Goal: Task Accomplishment & Management: Complete application form

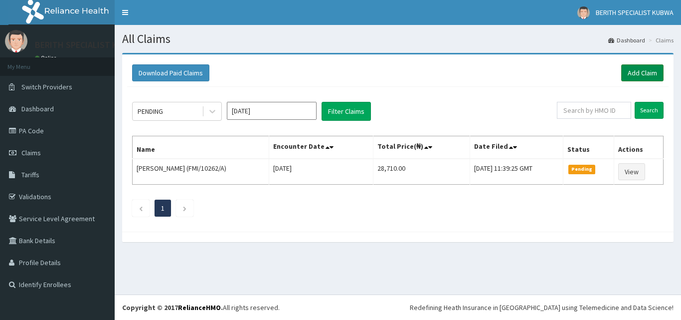
click at [638, 71] on link "Add Claim" at bounding box center [642, 72] width 42 height 17
click at [638, 67] on link "Add Claim" at bounding box center [642, 72] width 42 height 17
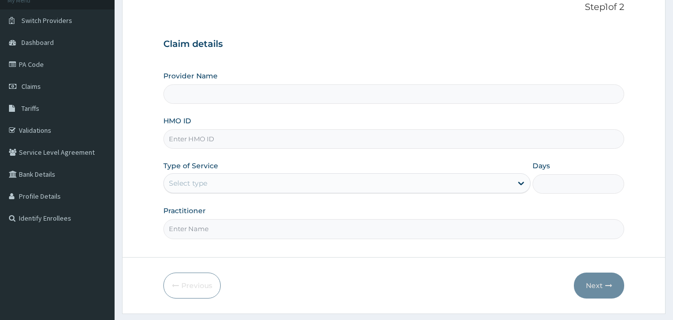
scroll to position [80, 0]
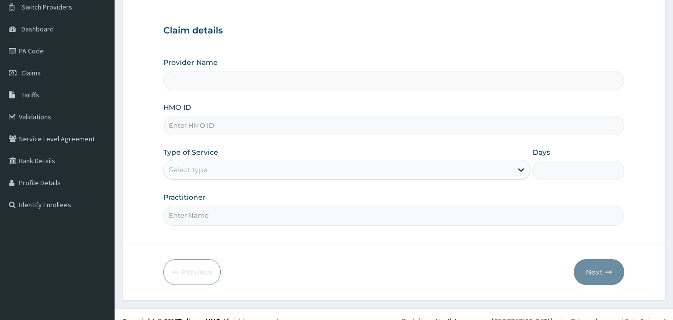
type input "BERITH SPECIALIST HOSPITAL - kubwa"
click at [182, 124] on input "HMO ID" at bounding box center [394, 125] width 462 height 19
type input "FMP/10030/A"
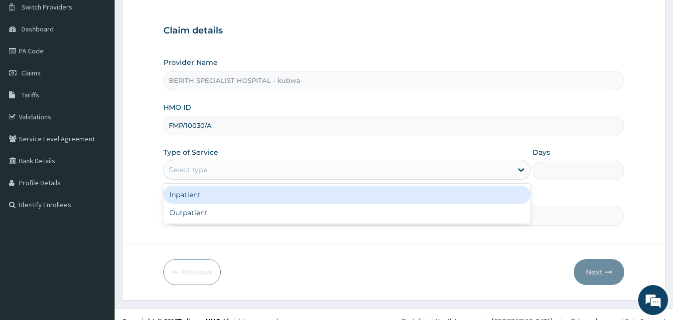
click at [180, 168] on div "Select type" at bounding box center [188, 169] width 38 height 10
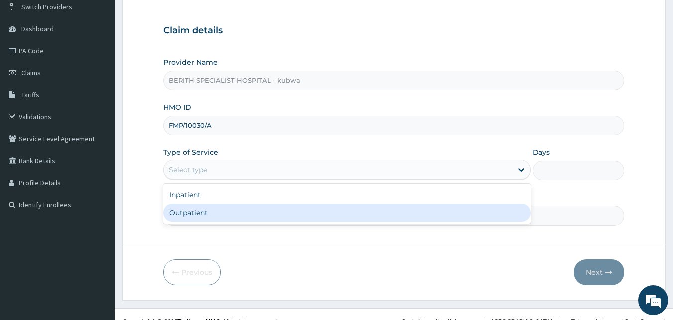
click at [179, 208] on div "Outpatient" at bounding box center [346, 212] width 367 height 18
type input "1"
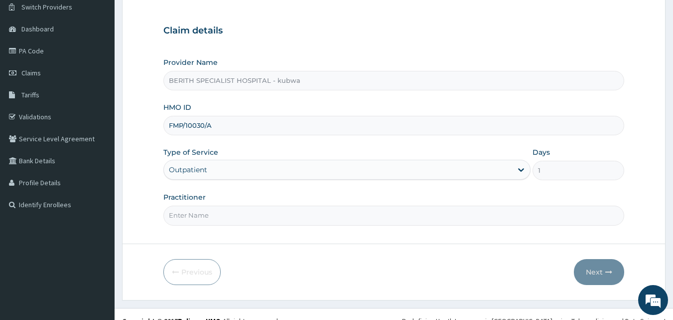
click at [181, 218] on input "Practitioner" at bounding box center [394, 214] width 462 height 19
type input "DOCTOR UMAR"
click at [598, 269] on button "Next" at bounding box center [599, 272] width 50 height 26
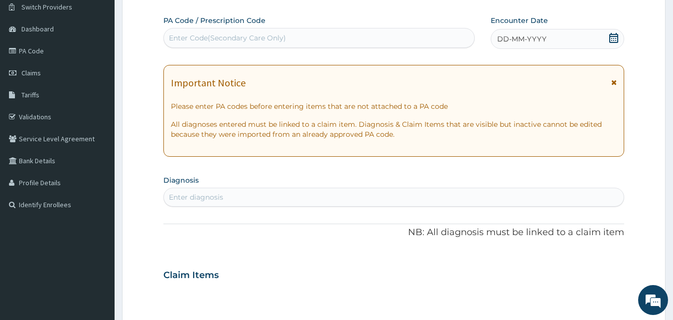
click at [613, 37] on icon at bounding box center [614, 38] width 10 height 10
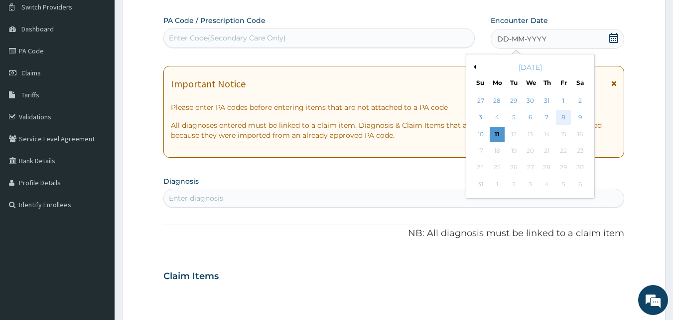
click at [566, 117] on div "8" at bounding box center [563, 117] width 15 height 15
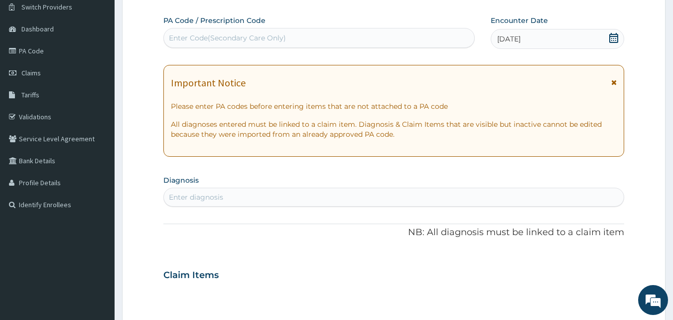
click at [200, 192] on div "Enter diagnosis" at bounding box center [196, 197] width 54 height 10
type input "SPONDYLO"
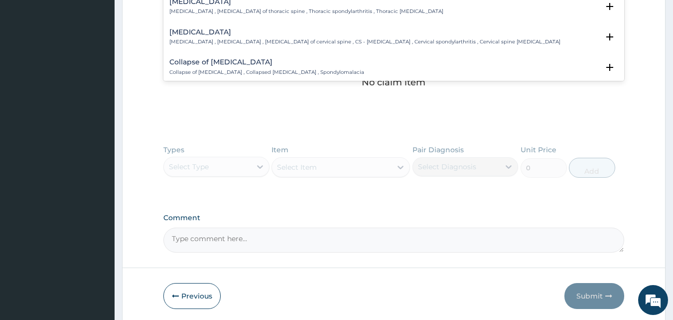
scroll to position [299, 0]
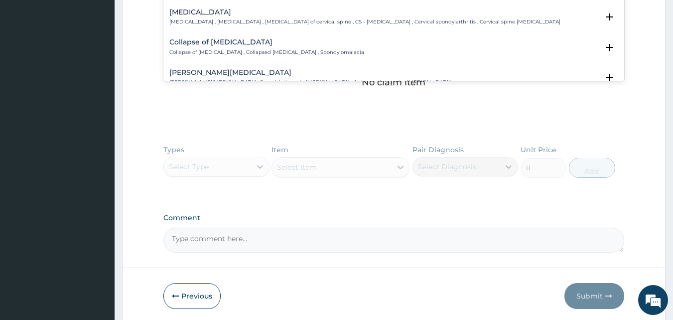
click at [195, 16] on h4 "Cervical spondylosis" at bounding box center [364, 11] width 391 height 7
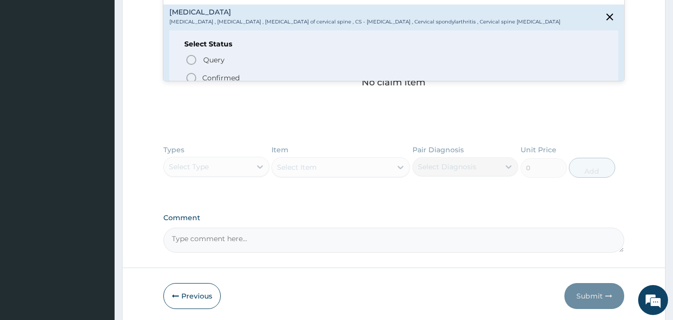
click at [190, 76] on icon "status option filled" at bounding box center [191, 78] width 12 height 12
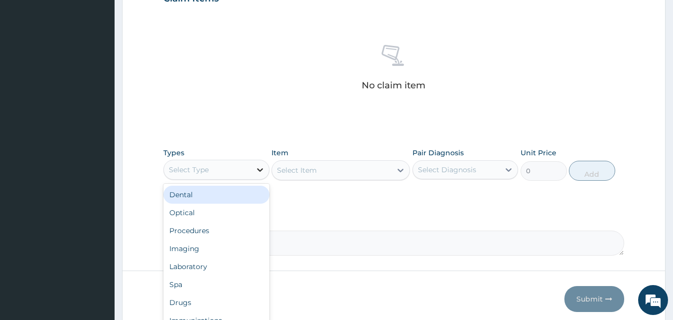
click at [259, 171] on icon at bounding box center [260, 169] width 10 height 10
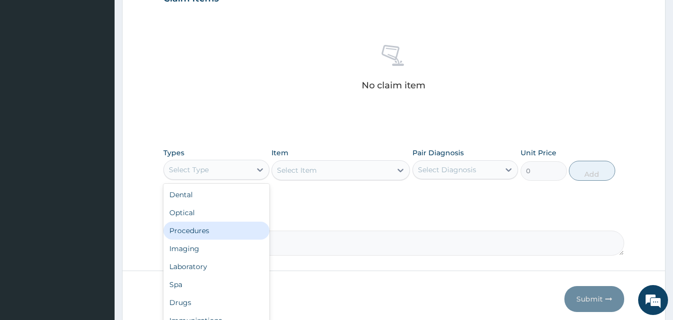
click at [181, 228] on div "Procedures" at bounding box center [216, 230] width 106 height 18
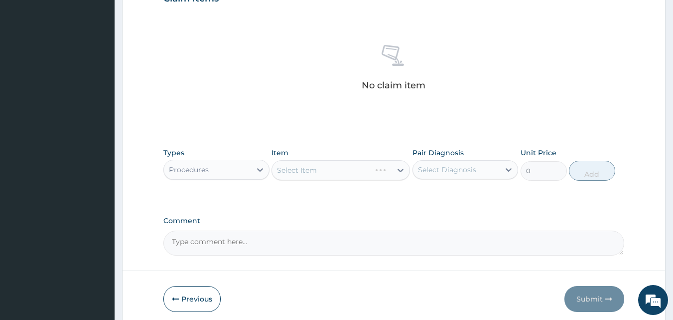
click at [400, 170] on div "Select Item" at bounding box center [341, 170] width 139 height 20
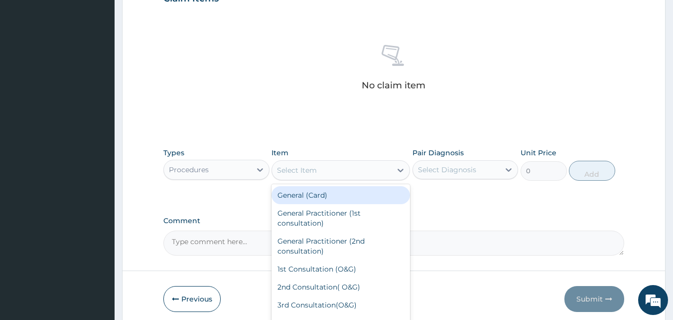
click at [400, 170] on icon at bounding box center [401, 169] width 6 height 3
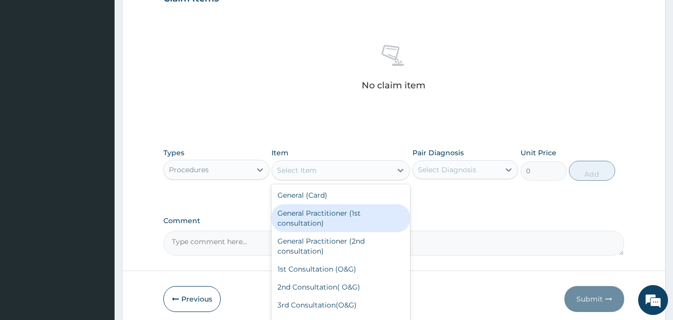
click at [295, 212] on div "General Practitioner (1st consultation)" at bounding box center [341, 218] width 139 height 28
type input "3000"
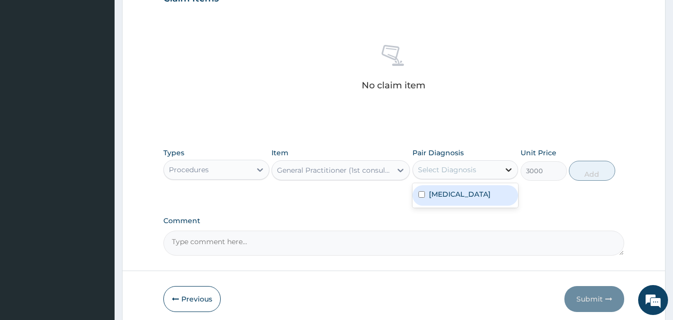
click at [507, 169] on icon at bounding box center [509, 169] width 6 height 3
click at [473, 192] on label "Cervical spondylosis" at bounding box center [460, 194] width 62 height 10
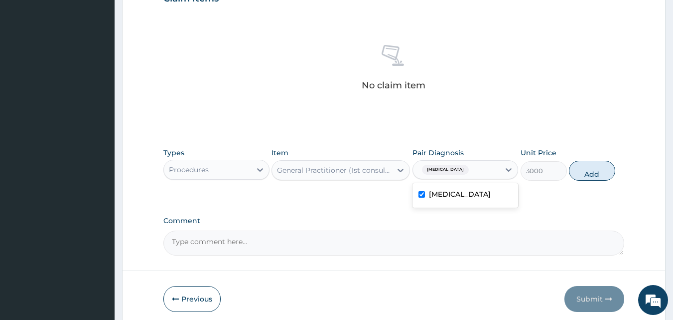
checkbox input "true"
click at [586, 168] on button "Add" at bounding box center [592, 171] width 46 height 20
type input "0"
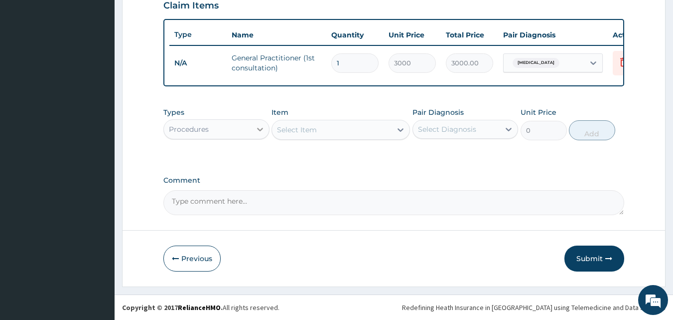
click at [258, 129] on icon at bounding box center [260, 129] width 6 height 3
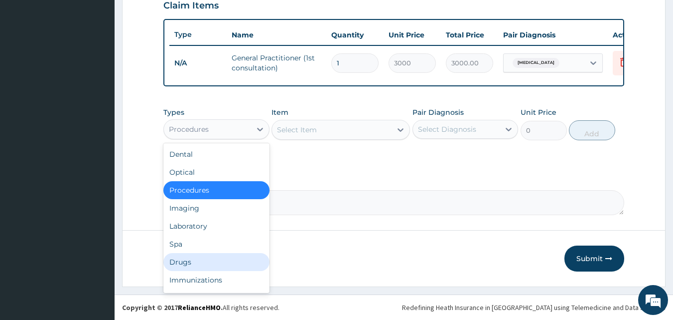
click at [182, 260] on div "Drugs" at bounding box center [216, 262] width 106 height 18
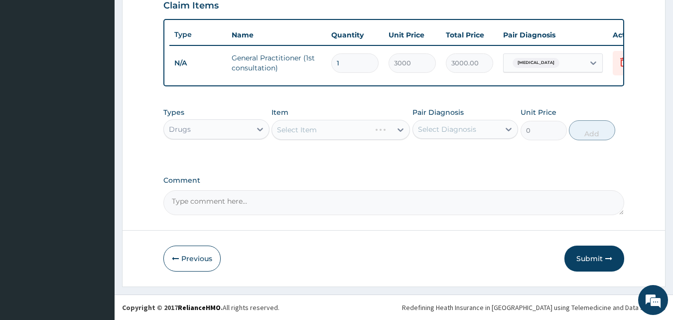
click at [399, 130] on div "Select Item" at bounding box center [341, 130] width 139 height 20
click at [399, 130] on icon at bounding box center [401, 129] width 6 height 3
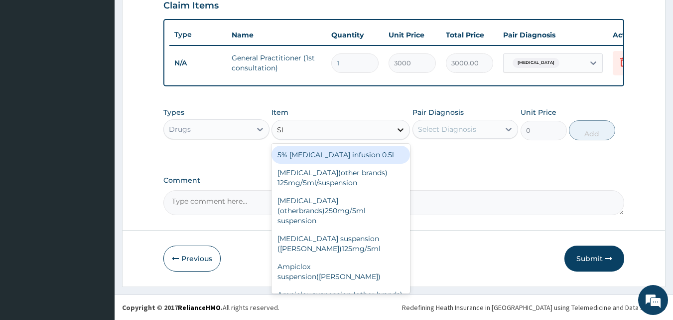
type input "SID"
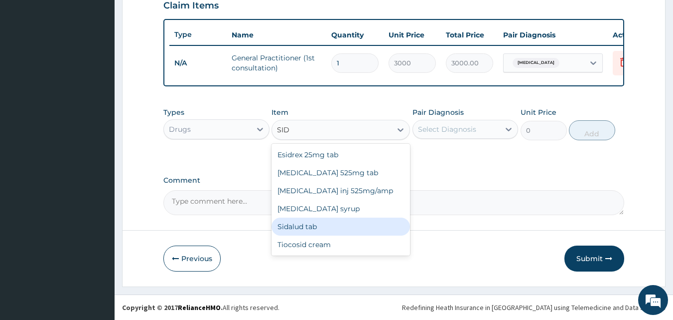
click at [348, 224] on div "Sidalud tab" at bounding box center [341, 226] width 139 height 18
type input "144"
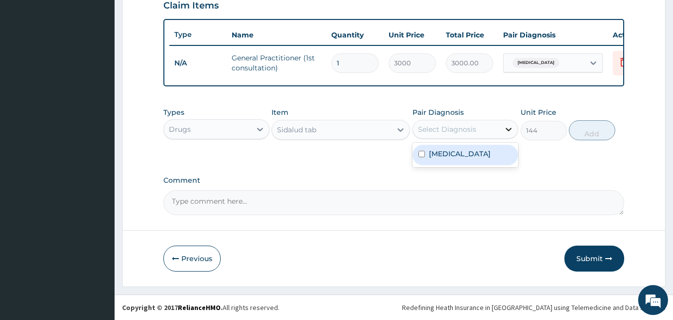
click at [508, 129] on icon at bounding box center [509, 129] width 10 height 10
click at [475, 154] on label "Cervical spondylosis" at bounding box center [460, 154] width 62 height 10
checkbox input "true"
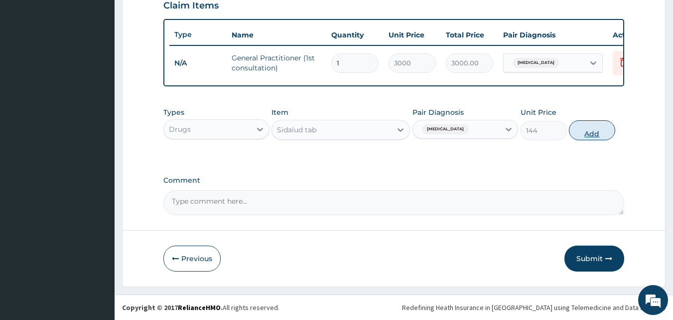
click at [586, 132] on button "Add" at bounding box center [592, 130] width 46 height 20
type input "0"
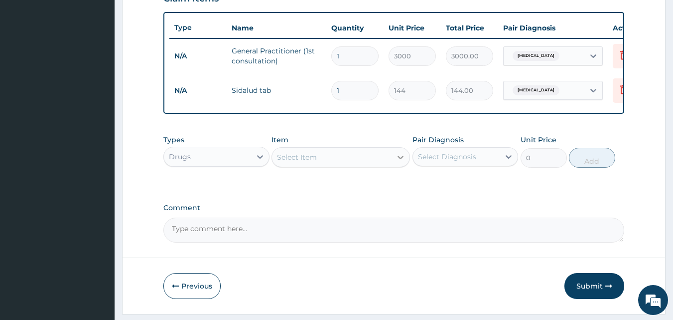
click at [399, 159] on icon at bounding box center [401, 157] width 6 height 3
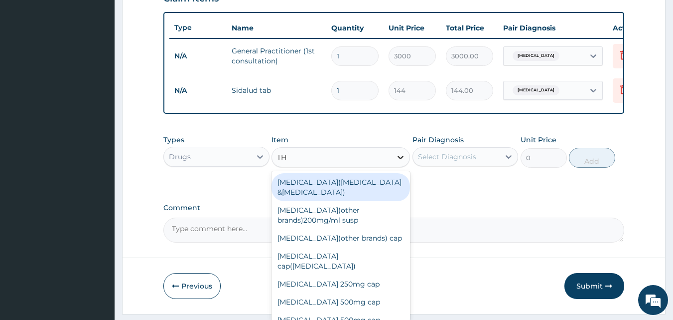
type input "THR"
click at [332, 196] on div "[MEDICAL_DATA]([MEDICAL_DATA] &[MEDICAL_DATA])" at bounding box center [341, 187] width 139 height 28
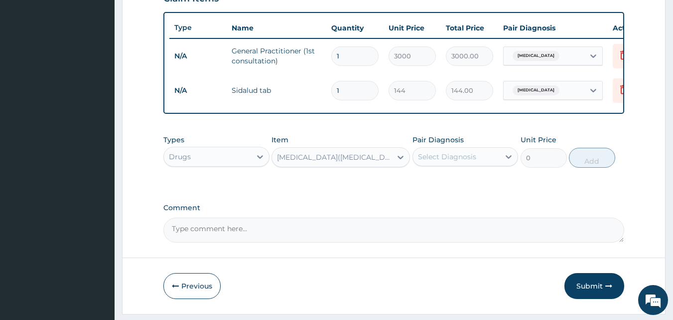
type input "114"
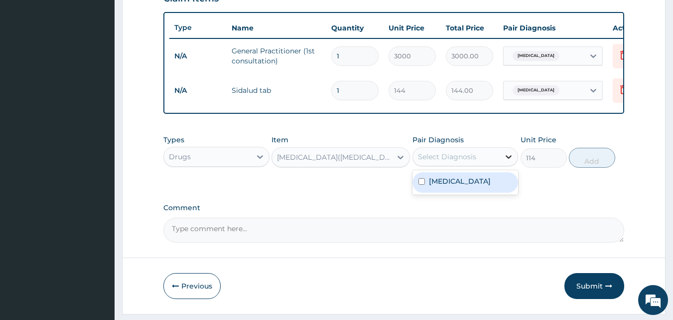
click at [507, 159] on icon at bounding box center [509, 156] width 6 height 3
click at [456, 186] on label "Cervical spondylosis" at bounding box center [460, 181] width 62 height 10
checkbox input "true"
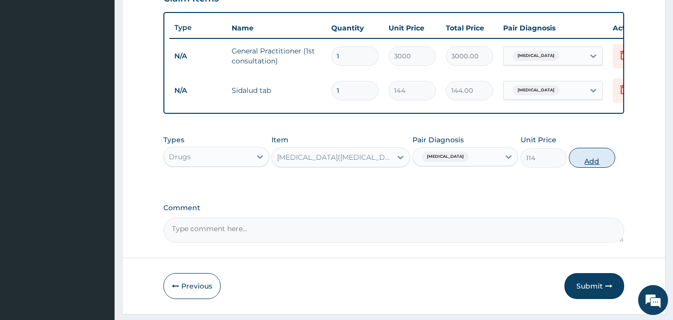
click at [584, 162] on button "Add" at bounding box center [592, 158] width 46 height 20
type input "0"
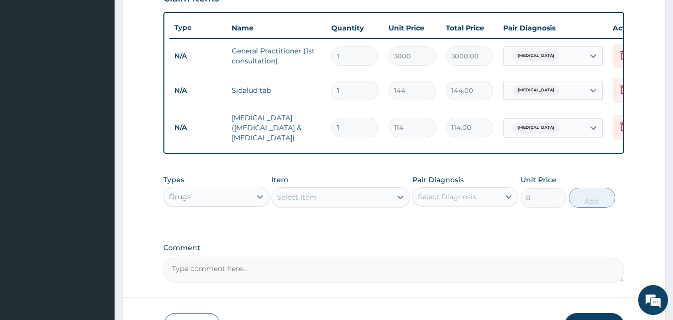
click at [342, 127] on input "1" at bounding box center [354, 127] width 47 height 19
click at [341, 88] on input "1" at bounding box center [354, 90] width 47 height 19
type input "15"
type input "2160.00"
type input "15"
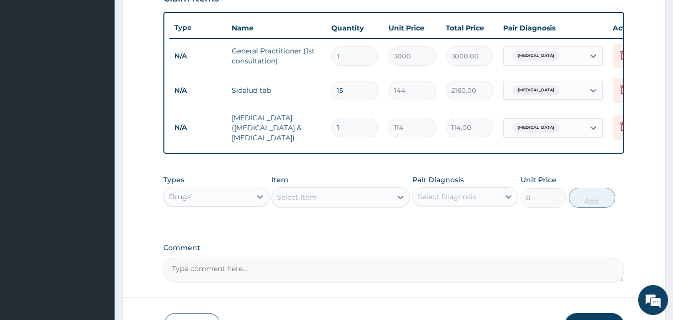
click at [343, 127] on input "1" at bounding box center [354, 127] width 47 height 19
type input "15"
type input "1710.00"
type input "15"
click at [344, 89] on input "15" at bounding box center [354, 90] width 47 height 19
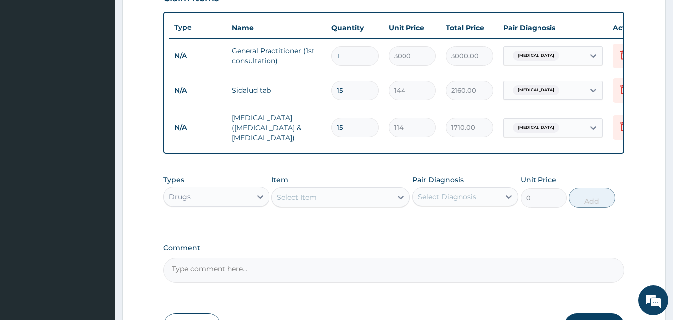
type input "1"
type input "144.00"
type input "0.00"
click at [344, 125] on input "15" at bounding box center [354, 127] width 47 height 19
type input "1"
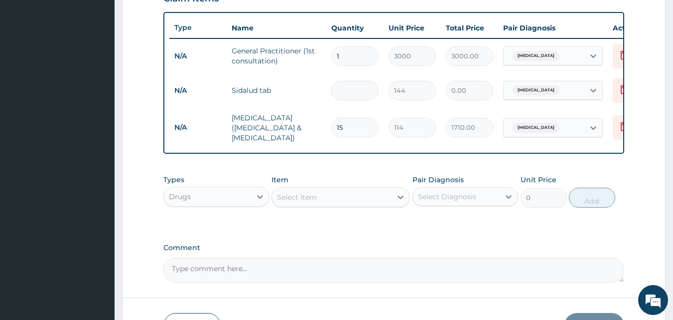
type input "114.00"
type input "0.00"
type input "2"
type input "228.00"
type input "20"
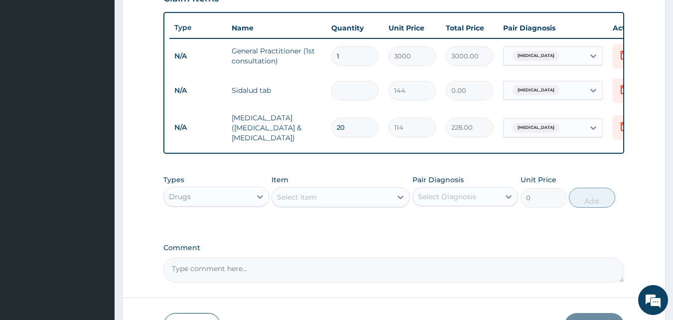
type input "2280.00"
type input "20"
click at [342, 91] on input "number" at bounding box center [354, 90] width 47 height 19
type input "2"
type input "288.00"
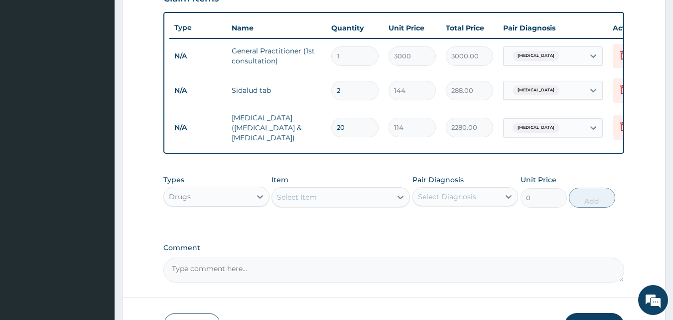
type input "20"
type input "2880.00"
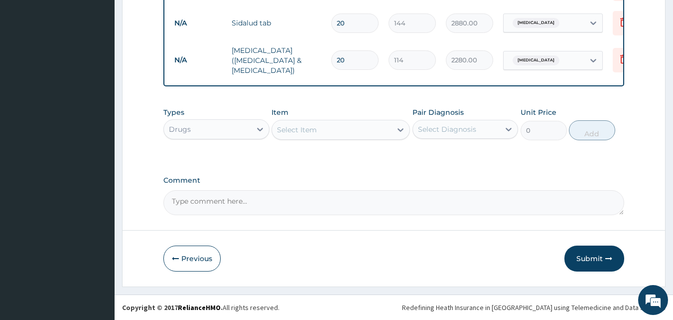
type input "2"
type input "288.00"
type input "0.00"
type input "3"
type input "432.00"
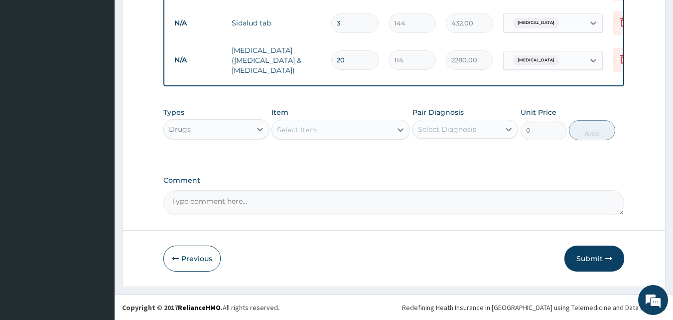
type input "30"
type input "4320.00"
type input "30"
click at [588, 256] on button "Submit" at bounding box center [595, 258] width 60 height 26
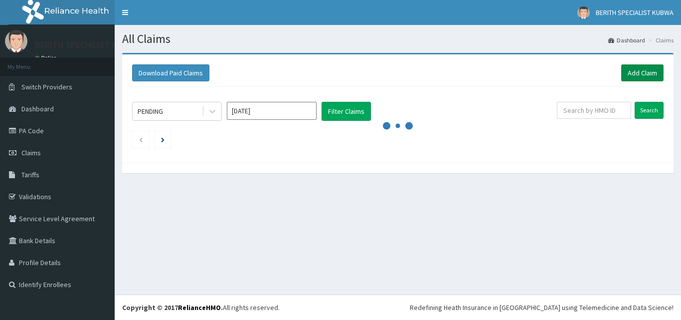
click at [638, 67] on link "Add Claim" at bounding box center [642, 72] width 42 height 17
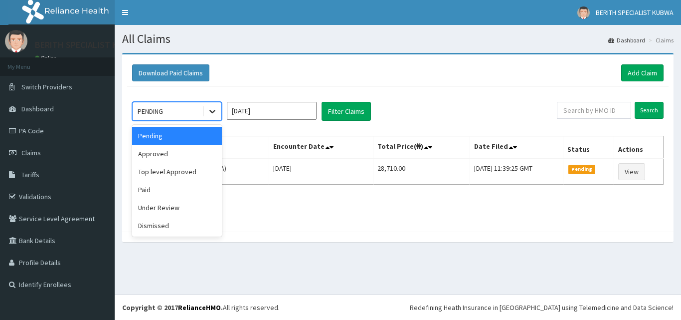
click at [212, 110] on icon at bounding box center [212, 111] width 10 height 10
click at [172, 151] on div "Approved" at bounding box center [177, 154] width 90 height 18
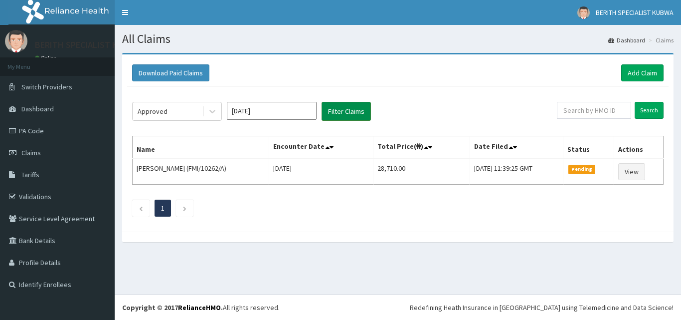
click at [343, 105] on button "Filter Claims" at bounding box center [346, 111] width 49 height 19
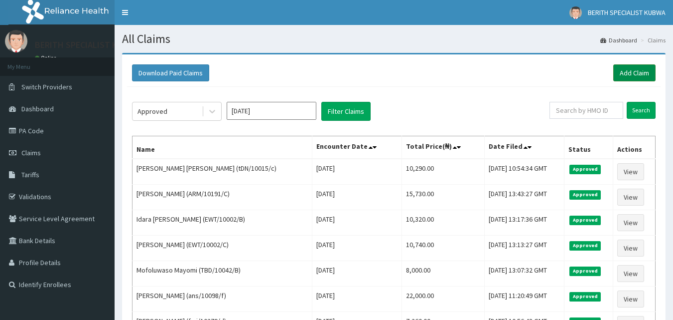
click at [633, 67] on link "Add Claim" at bounding box center [635, 72] width 42 height 17
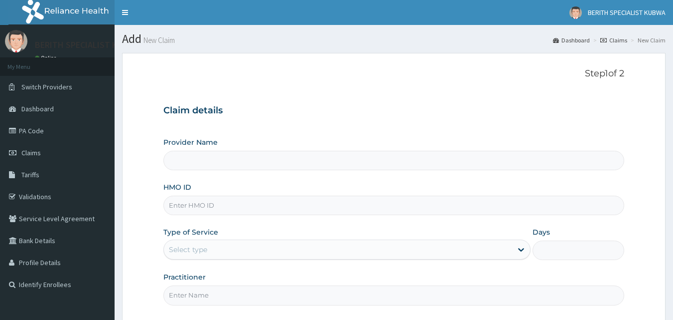
type input "BERITH SPECIALIST HOSPITAL - kubwa"
click at [175, 204] on input "HMO ID" at bounding box center [394, 204] width 462 height 19
type input "MTM/10113/A"
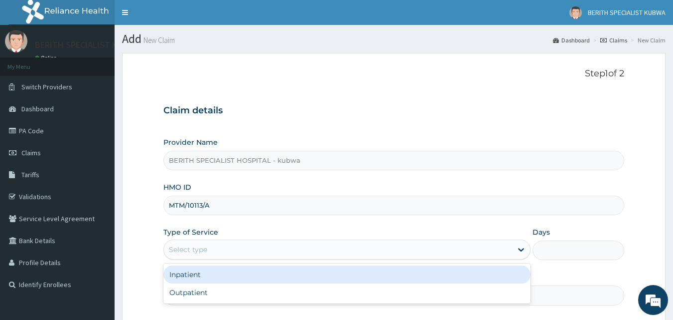
click at [212, 250] on div "Select type" at bounding box center [338, 249] width 348 height 16
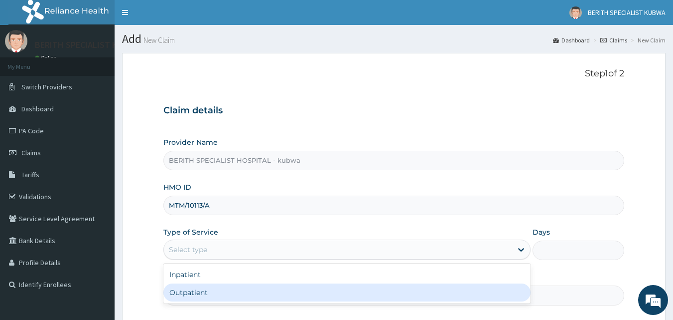
click at [189, 292] on div "Outpatient" at bounding box center [346, 292] width 367 height 18
type input "1"
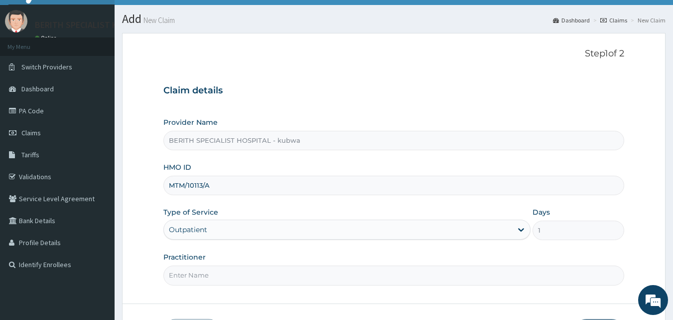
scroll to position [40, 0]
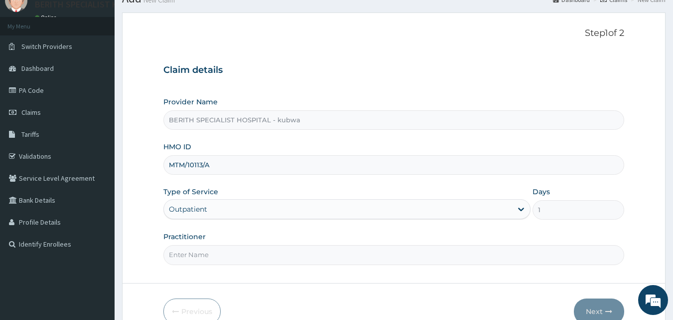
click at [184, 253] on input "Practitioner" at bounding box center [394, 254] width 462 height 19
type input "DOCTOR [PERSON_NAME]"
click at [598, 305] on button "Next" at bounding box center [599, 311] width 50 height 26
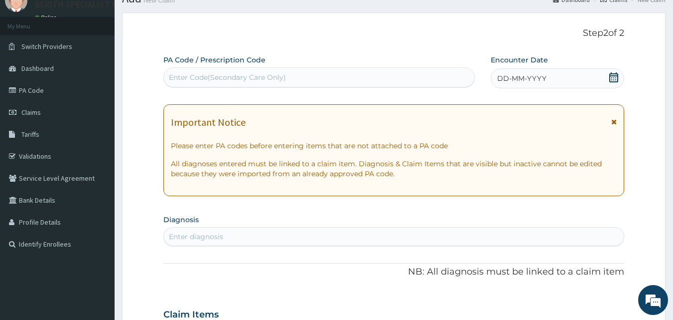
click at [612, 74] on icon at bounding box center [614, 77] width 10 height 10
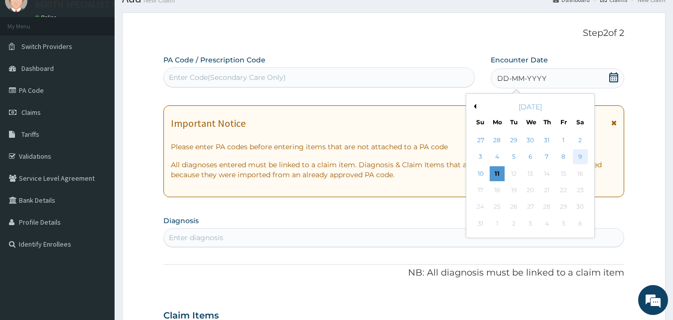
click at [580, 155] on div "9" at bounding box center [580, 157] width 15 height 15
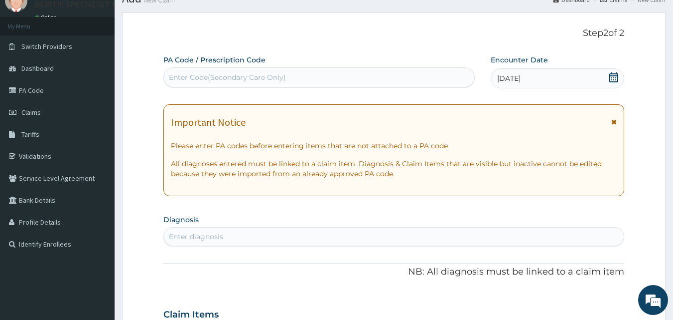
scroll to position [320, 0]
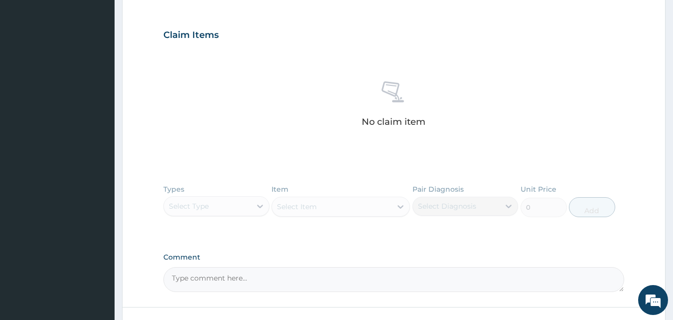
click at [261, 205] on div "Types Select Type Item Select Item Pair Diagnosis Select Diagnosis Unit Price 0…" at bounding box center [394, 208] width 462 height 58
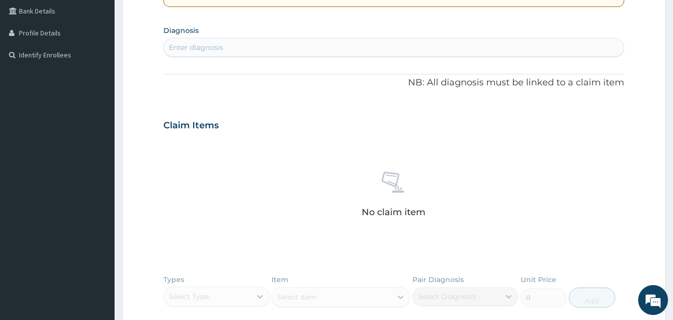
scroll to position [220, 0]
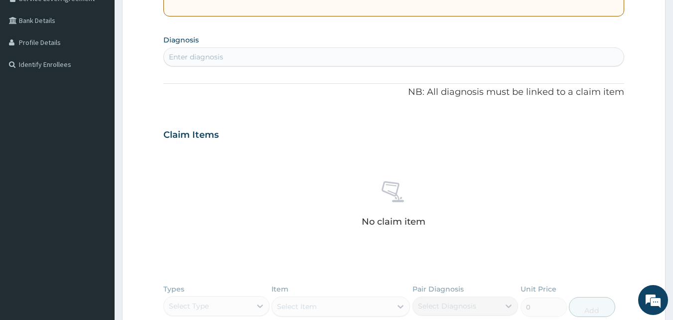
click at [178, 57] on div "Enter diagnosis" at bounding box center [196, 57] width 54 height 10
type input "MALA"
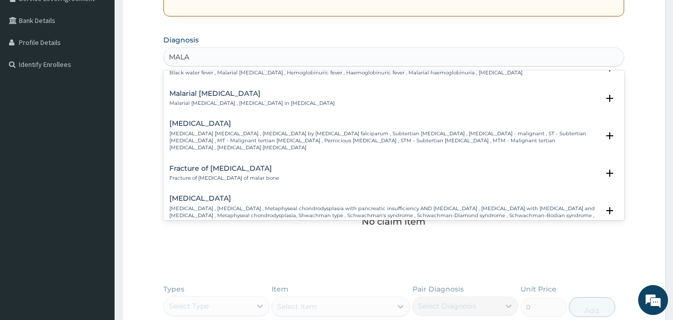
scroll to position [558, 0]
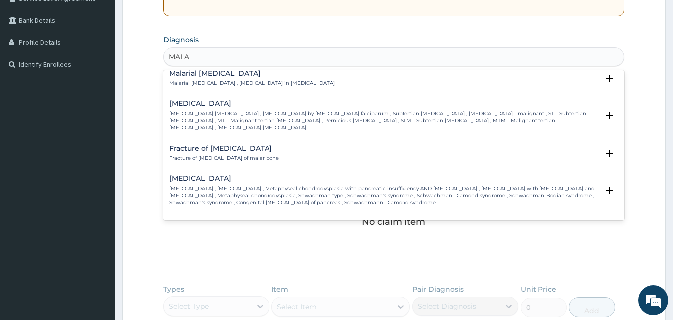
click at [210, 110] on p "[MEDICAL_DATA] [MEDICAL_DATA] , [MEDICAL_DATA] by [MEDICAL_DATA] falciparum , S…" at bounding box center [384, 120] width 430 height 21
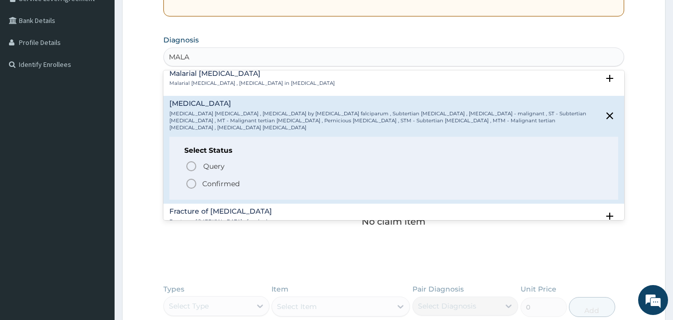
click at [191, 177] on icon "status option filled" at bounding box center [191, 183] width 12 height 12
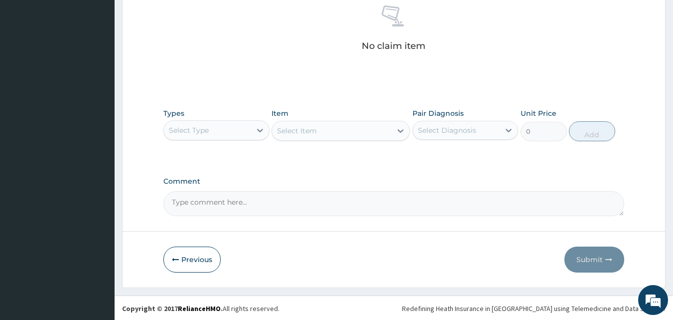
scroll to position [399, 0]
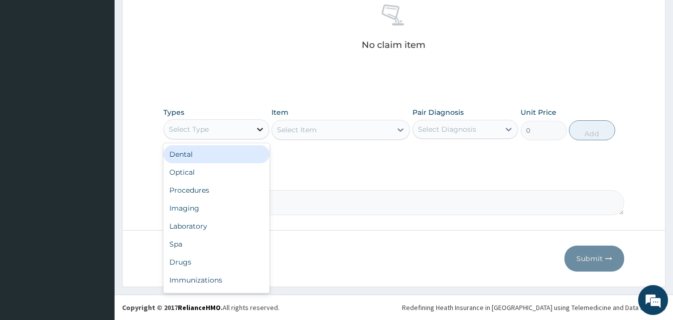
click at [260, 129] on icon at bounding box center [260, 129] width 10 height 10
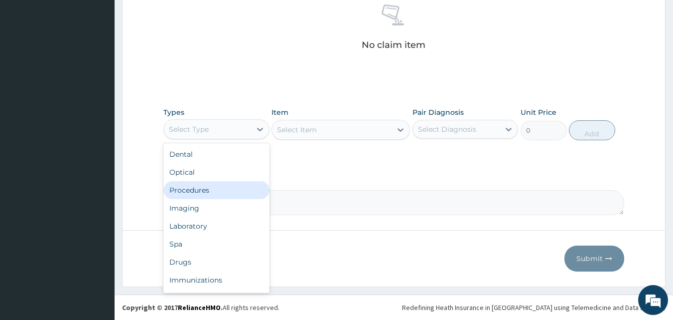
click at [221, 184] on div "Procedures" at bounding box center [216, 190] width 106 height 18
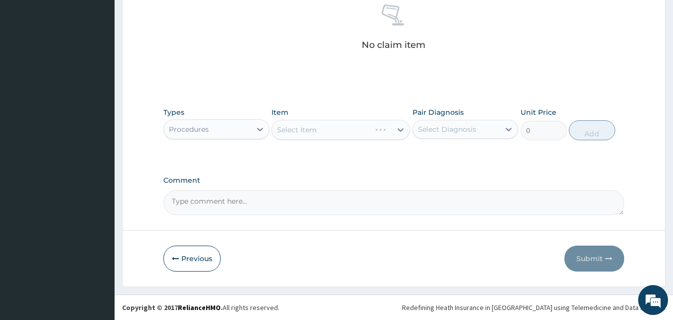
click at [399, 129] on div "Select Item" at bounding box center [341, 130] width 139 height 20
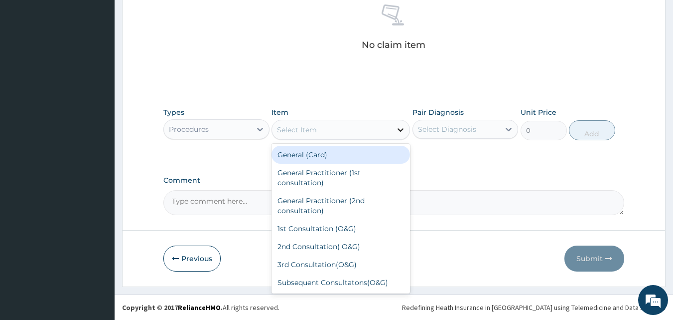
click at [401, 129] on icon at bounding box center [401, 130] width 10 height 10
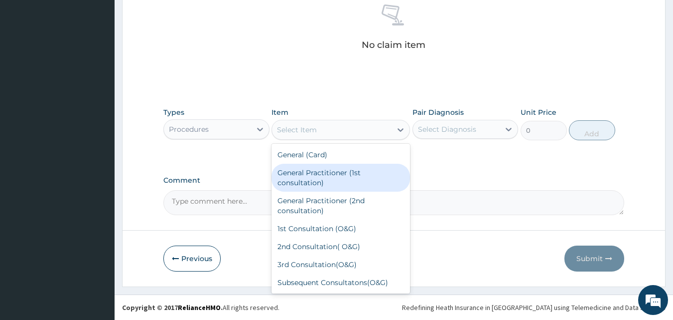
click at [301, 170] on div "General Practitioner (1st consultation)" at bounding box center [341, 177] width 139 height 28
type input "3000"
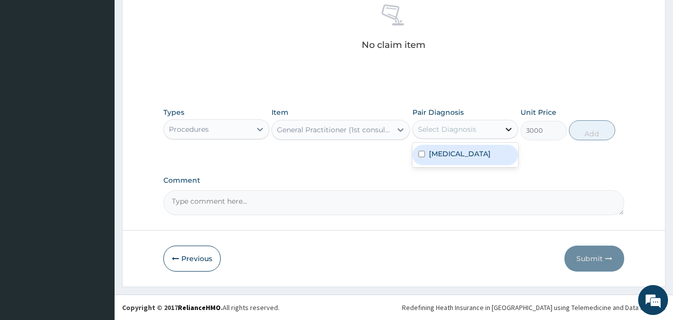
click at [508, 129] on icon at bounding box center [509, 129] width 6 height 3
click at [484, 150] on label "[MEDICAL_DATA]" at bounding box center [460, 154] width 62 height 10
checkbox input "true"
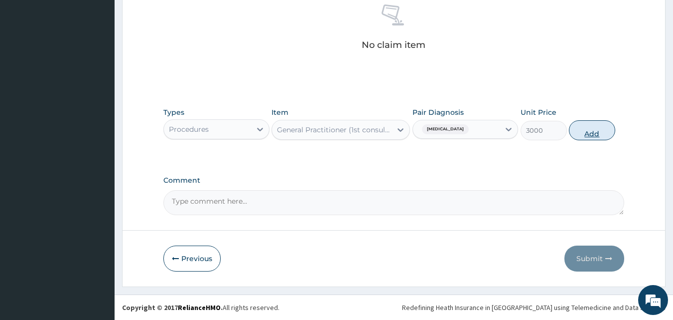
click at [586, 132] on button "Add" at bounding box center [592, 130] width 46 height 20
type input "0"
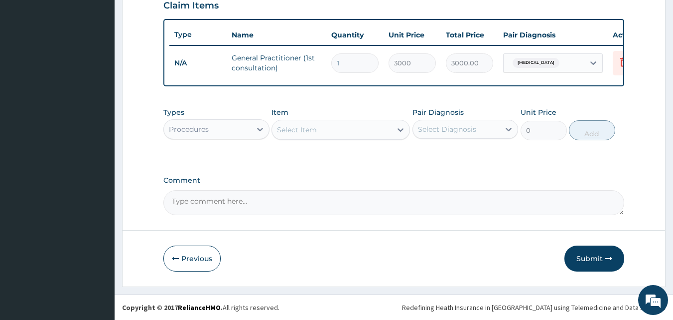
scroll to position [359, 0]
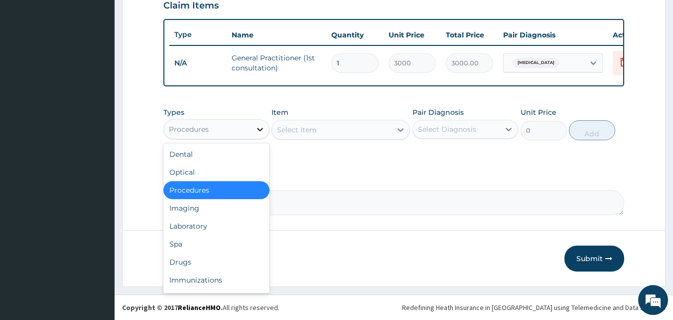
click at [260, 128] on icon at bounding box center [260, 129] width 10 height 10
click at [179, 224] on div "Laboratory" at bounding box center [216, 226] width 106 height 18
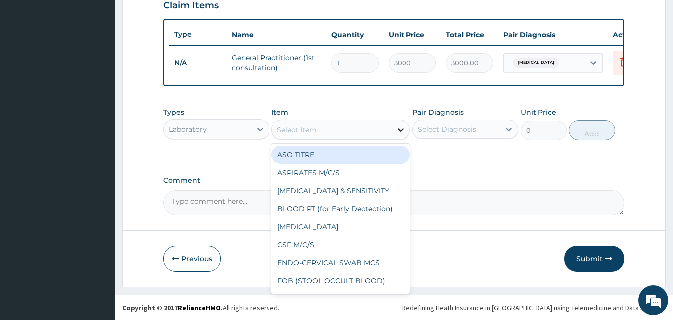
click at [401, 128] on icon at bounding box center [401, 130] width 10 height 10
type input "MP"
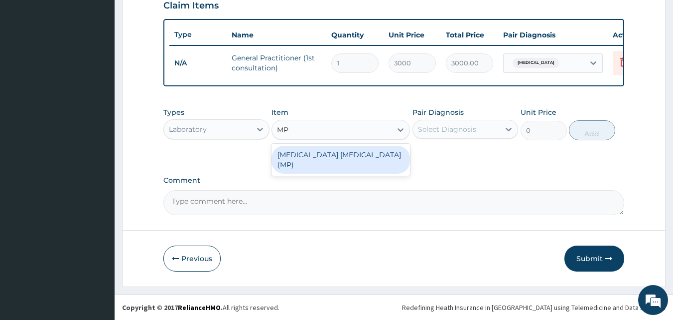
click at [359, 151] on div "[MEDICAL_DATA] [MEDICAL_DATA] (MP)" at bounding box center [341, 160] width 139 height 28
type input "1400"
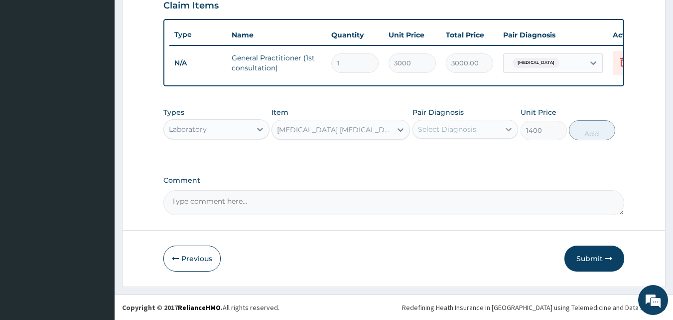
click at [509, 128] on icon at bounding box center [509, 129] width 10 height 10
click at [488, 156] on label "[MEDICAL_DATA]" at bounding box center [460, 154] width 62 height 10
checkbox input "true"
click at [594, 132] on button "Add" at bounding box center [592, 130] width 46 height 20
type input "0"
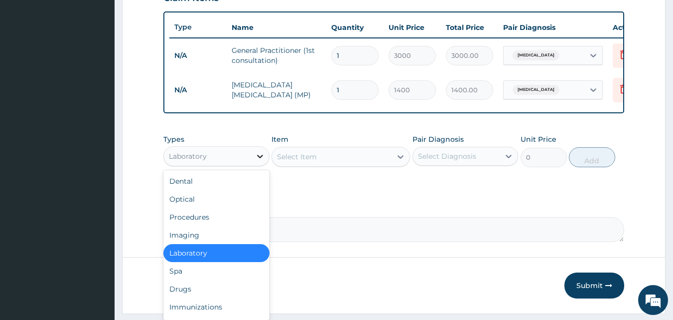
click at [260, 161] on icon at bounding box center [260, 156] width 10 height 10
click at [181, 293] on div "Drugs" at bounding box center [216, 289] width 106 height 18
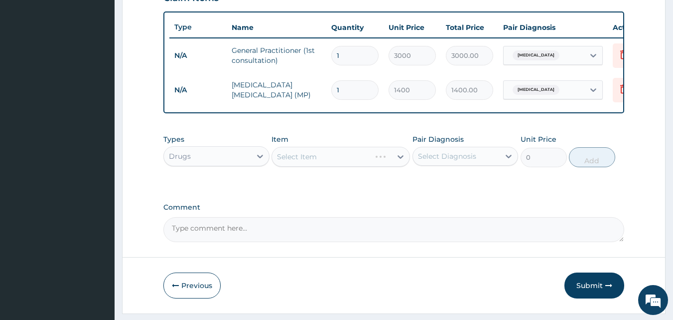
click at [400, 164] on div "Select Item" at bounding box center [341, 157] width 139 height 20
click at [400, 161] on icon at bounding box center [401, 157] width 10 height 10
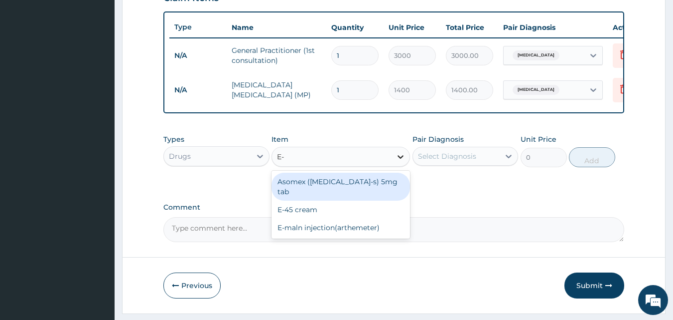
type input "E-M"
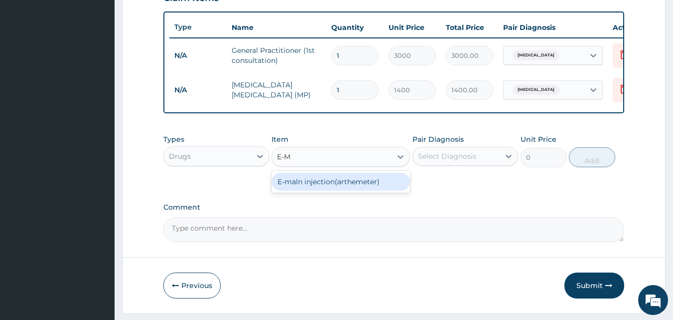
click at [363, 187] on div "E-maln injection(arthemeter)" at bounding box center [341, 181] width 139 height 18
type input "1200"
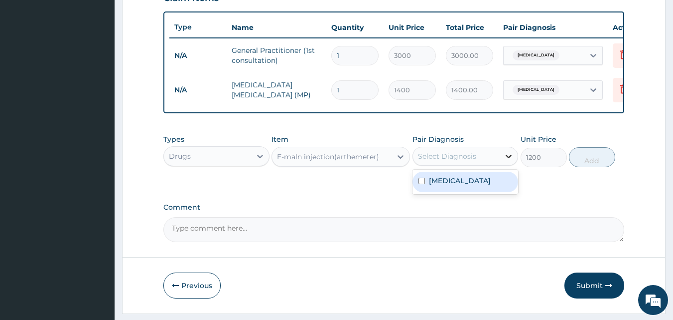
click at [509, 161] on icon at bounding box center [509, 156] width 10 height 10
click at [480, 185] on label "[MEDICAL_DATA]" at bounding box center [460, 180] width 62 height 10
checkbox input "true"
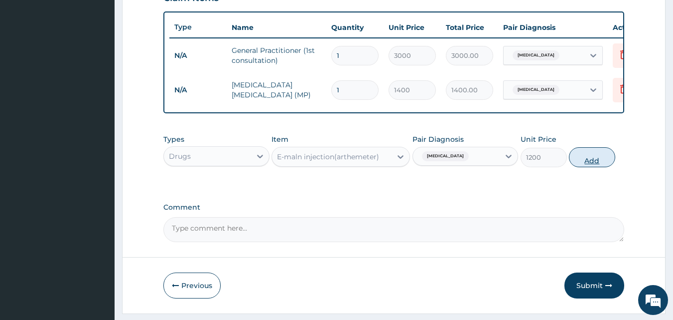
click at [597, 165] on button "Add" at bounding box center [592, 157] width 46 height 20
type input "0"
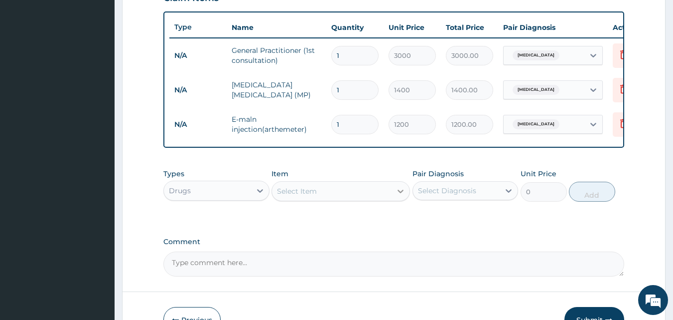
click at [400, 193] on icon at bounding box center [401, 190] width 6 height 3
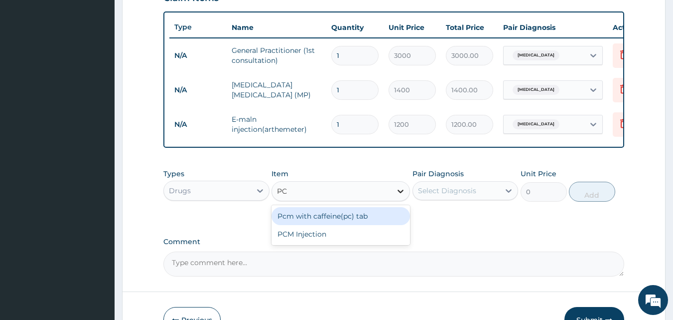
type input "PCM"
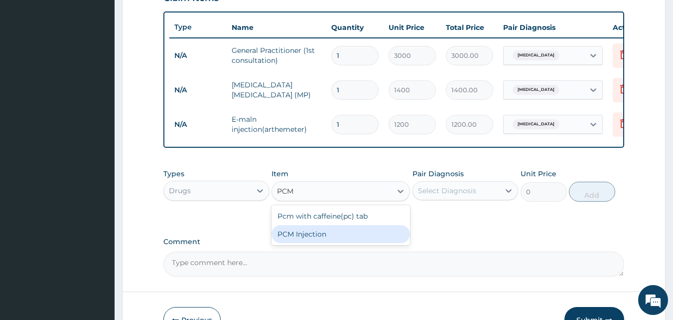
click at [369, 243] on div "PCM Injection" at bounding box center [341, 234] width 139 height 18
type input "300"
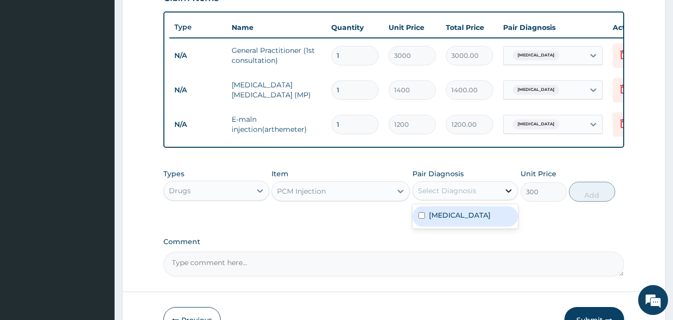
click at [507, 195] on icon at bounding box center [509, 190] width 10 height 10
click at [484, 220] on label "[MEDICAL_DATA]" at bounding box center [460, 215] width 62 height 10
checkbox input "true"
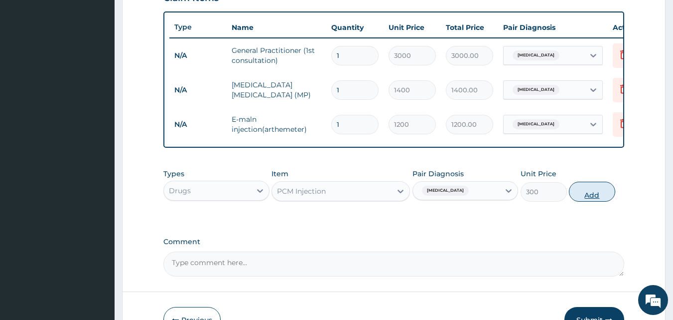
click at [595, 198] on button "Add" at bounding box center [592, 191] width 46 height 20
type input "0"
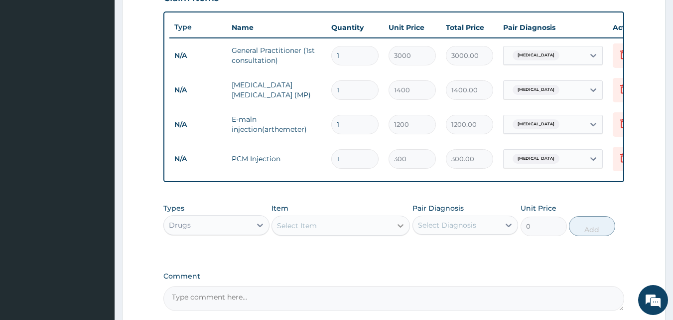
click at [401, 230] on icon at bounding box center [401, 225] width 10 height 10
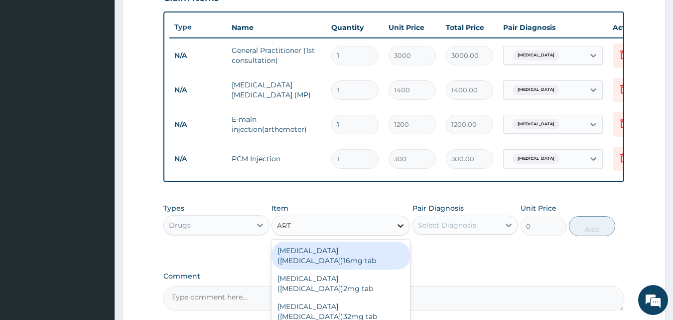
type input "ARTE"
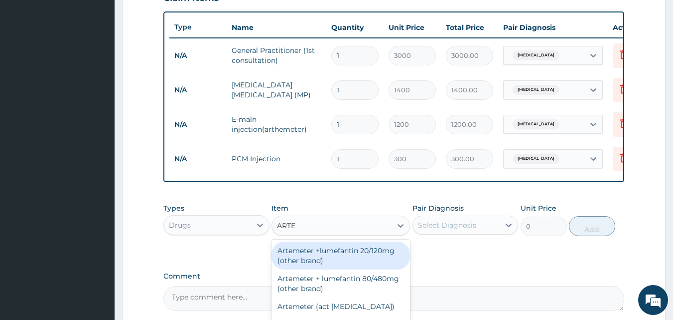
scroll to position [463, 0]
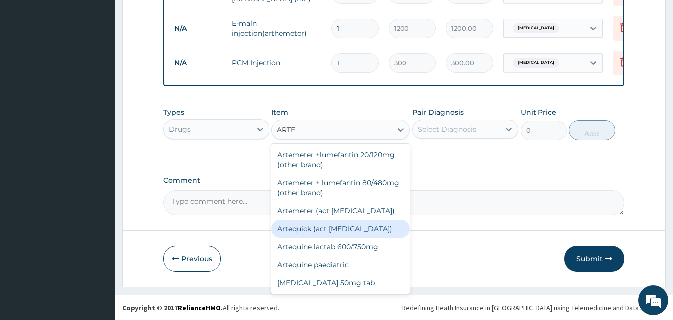
click at [342, 227] on div "Artequick (act [MEDICAL_DATA])" at bounding box center [341, 228] width 139 height 18
type input "1440"
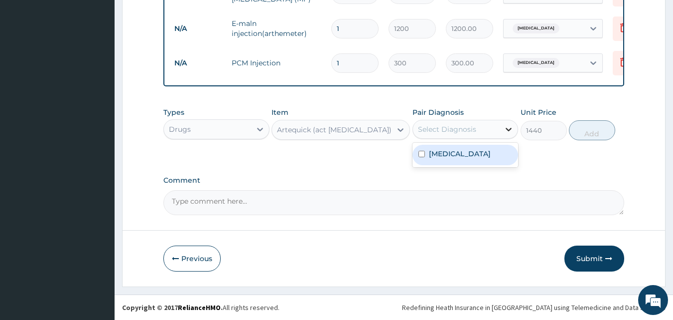
click at [509, 128] on icon at bounding box center [509, 129] width 10 height 10
click at [461, 152] on label "[MEDICAL_DATA]" at bounding box center [460, 154] width 62 height 10
checkbox input "true"
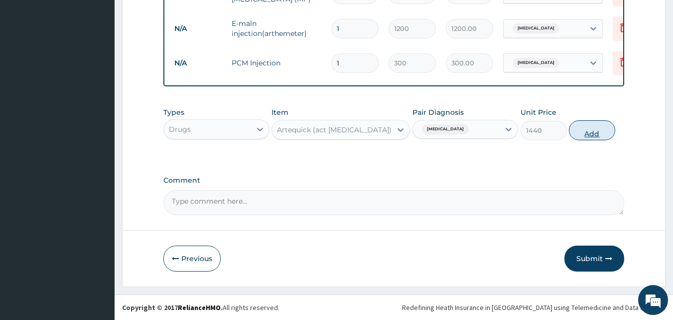
click at [592, 129] on button "Add" at bounding box center [592, 130] width 46 height 20
type input "0"
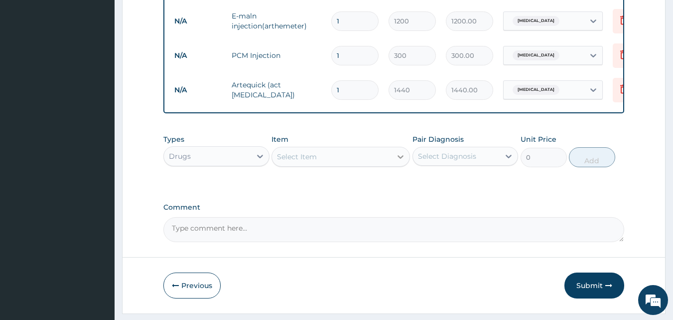
click at [400, 161] on icon at bounding box center [401, 157] width 10 height 10
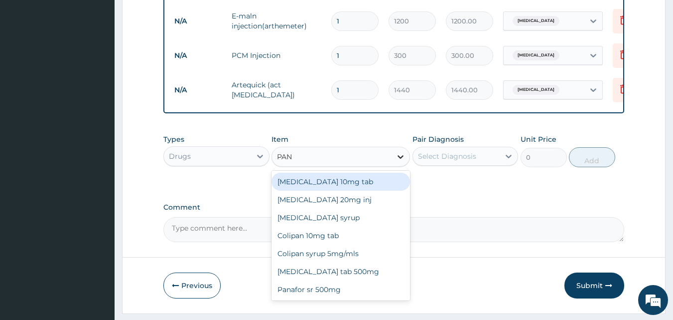
type input "PANA"
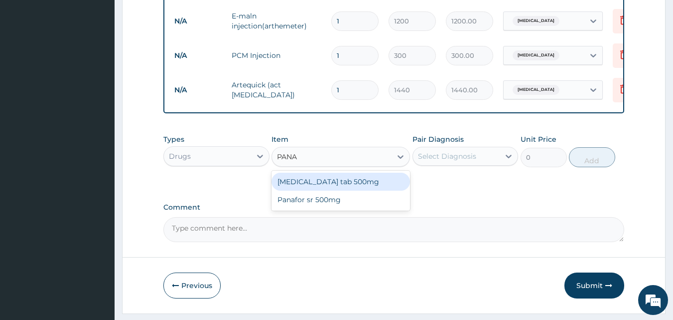
click at [354, 186] on div "[MEDICAL_DATA] tab 500mg" at bounding box center [341, 181] width 139 height 18
type input "25"
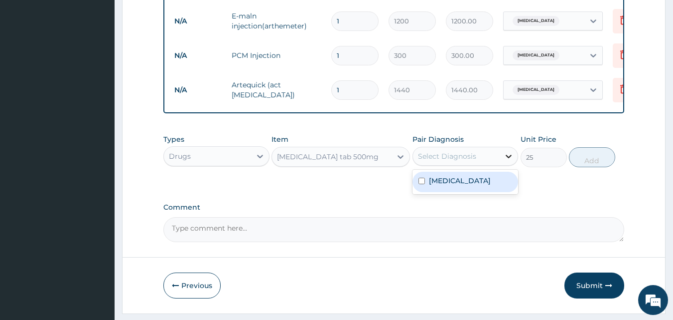
click at [508, 161] on icon at bounding box center [509, 156] width 10 height 10
click at [472, 184] on label "[MEDICAL_DATA]" at bounding box center [460, 180] width 62 height 10
checkbox input "true"
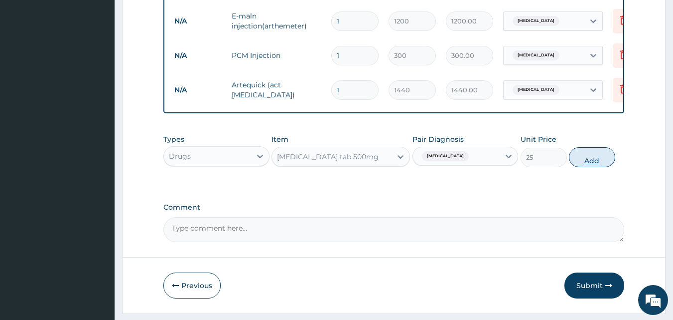
click at [592, 163] on button "Add" at bounding box center [592, 157] width 46 height 20
type input "0"
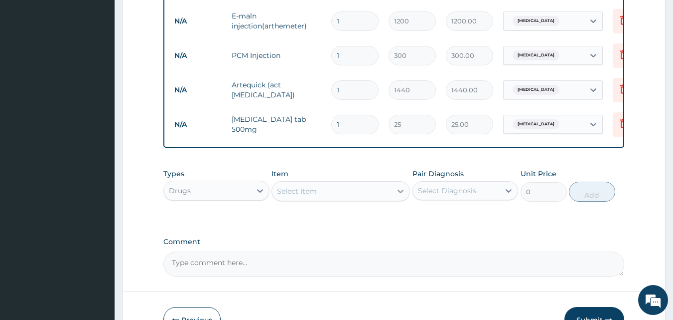
click at [402, 196] on icon at bounding box center [401, 191] width 10 height 10
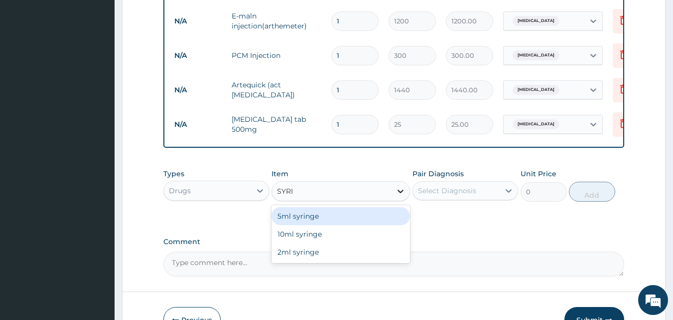
type input "SYRIN"
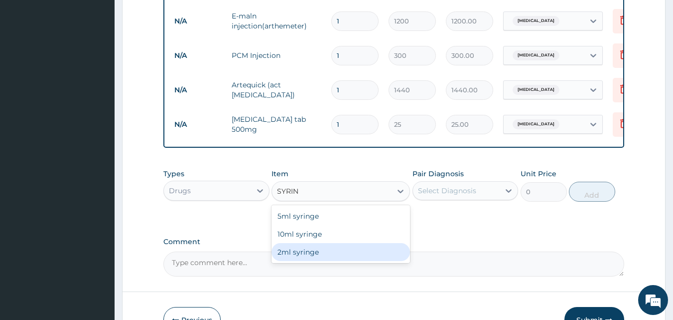
click at [333, 261] on div "2ml syringe" at bounding box center [341, 252] width 139 height 18
type input "100"
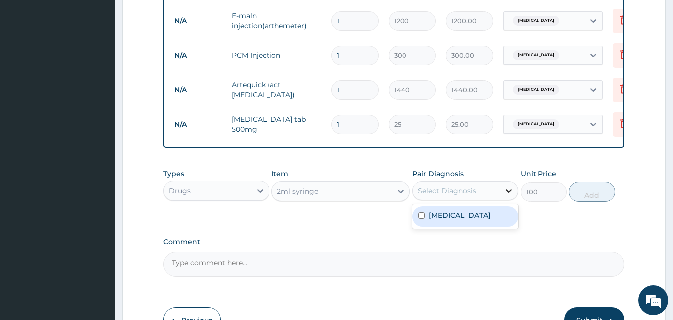
click at [507, 192] on icon at bounding box center [509, 190] width 6 height 3
click at [468, 220] on label "[MEDICAL_DATA]" at bounding box center [460, 215] width 62 height 10
checkbox input "true"
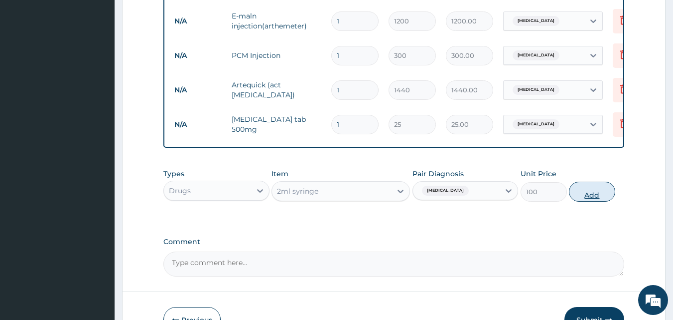
click at [591, 200] on button "Add" at bounding box center [592, 191] width 46 height 20
type input "0"
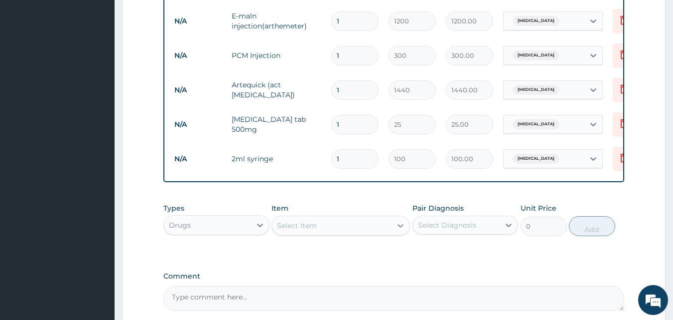
click at [401, 230] on icon at bounding box center [401, 225] width 10 height 10
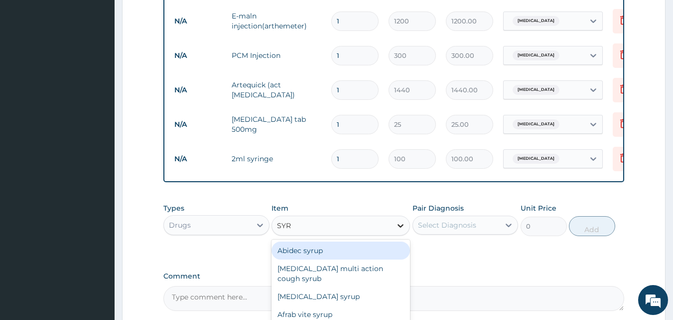
type input "SYRI"
click at [334, 255] on div "5ml syringe" at bounding box center [341, 250] width 139 height 18
type input "100"
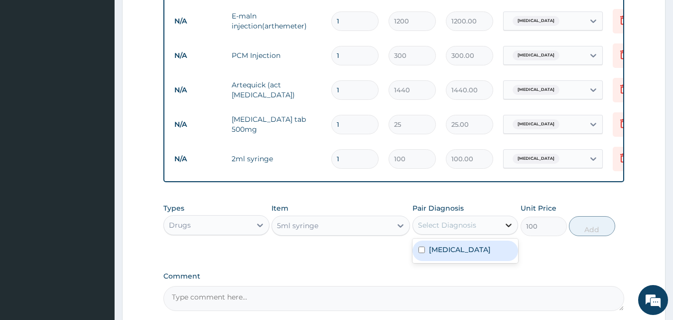
click at [509, 230] on icon at bounding box center [509, 225] width 10 height 10
click at [466, 254] on label "[MEDICAL_DATA]" at bounding box center [460, 249] width 62 height 10
checkbox input "true"
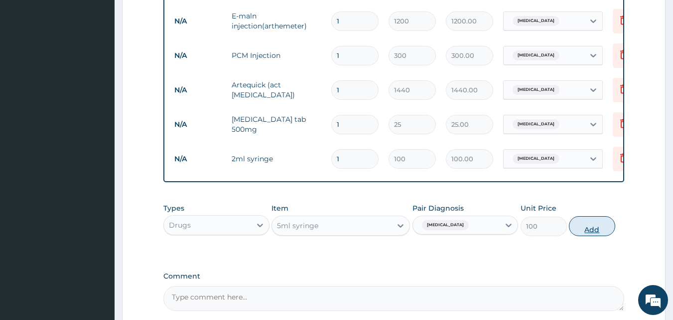
click at [590, 231] on button "Add" at bounding box center [592, 226] width 46 height 20
type input "0"
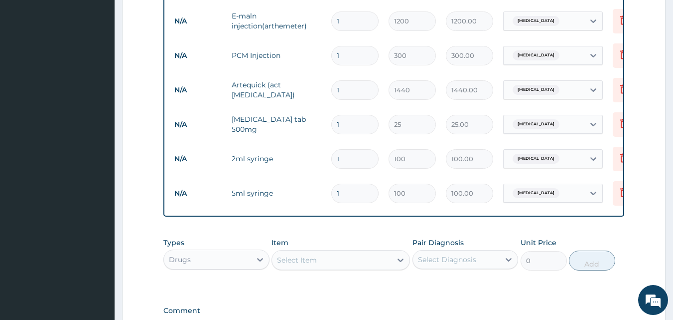
click at [344, 158] on input "1" at bounding box center [354, 158] width 47 height 19
type input "0.00"
type input "3"
type input "300.00"
type input "3"
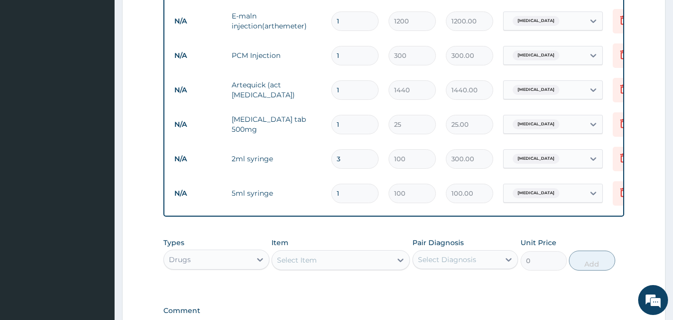
click at [342, 122] on input "1" at bounding box center [354, 124] width 47 height 19
type input "18"
type input "450.00"
type input "18"
click at [343, 58] on input "1" at bounding box center [354, 55] width 47 height 19
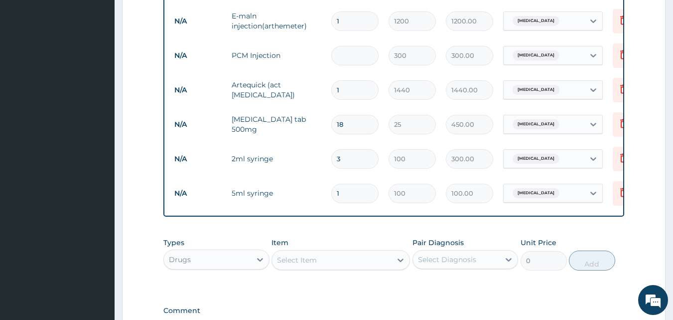
type input "0.00"
type input "2"
type input "600.00"
type input "2"
click at [342, 23] on input "1" at bounding box center [354, 20] width 47 height 19
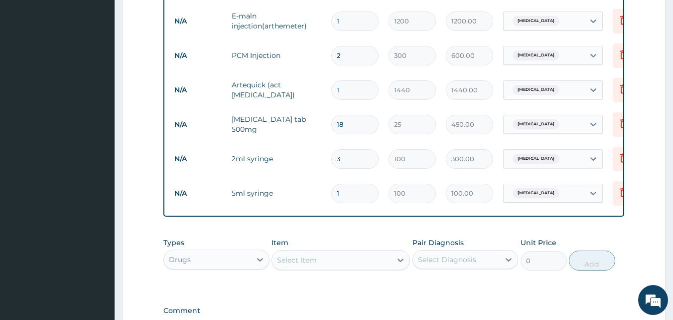
type input "13"
type input "15600.00"
type input "1"
type input "1200.00"
type input "0.00"
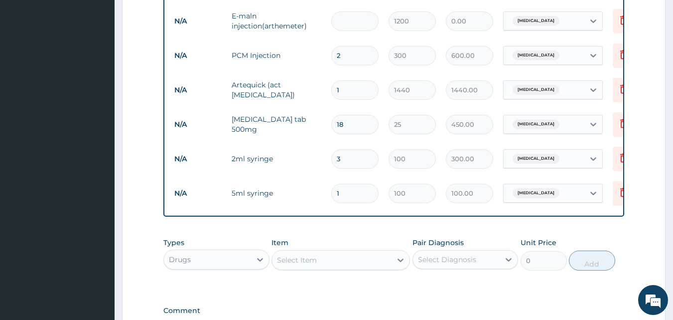
type input "3"
type input "3600.00"
type input "3"
click at [259, 264] on icon at bounding box center [260, 259] width 10 height 10
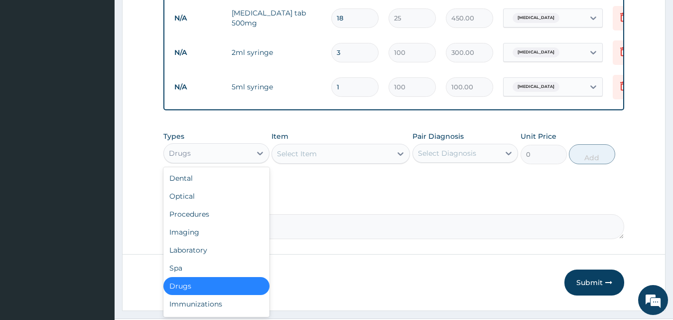
scroll to position [600, 0]
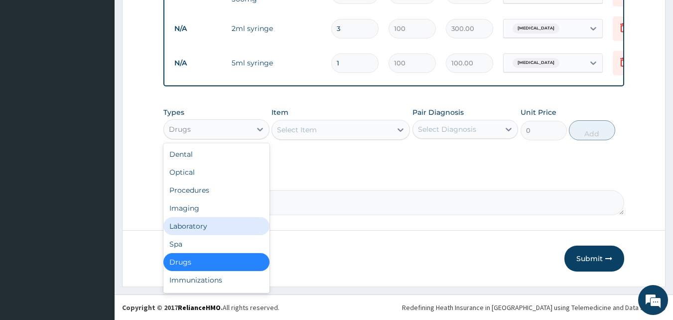
click at [216, 221] on div "Laboratory" at bounding box center [216, 226] width 106 height 18
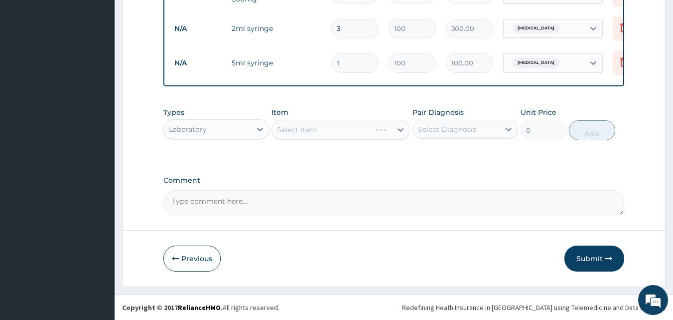
click at [400, 129] on div "Select Item" at bounding box center [341, 130] width 139 height 20
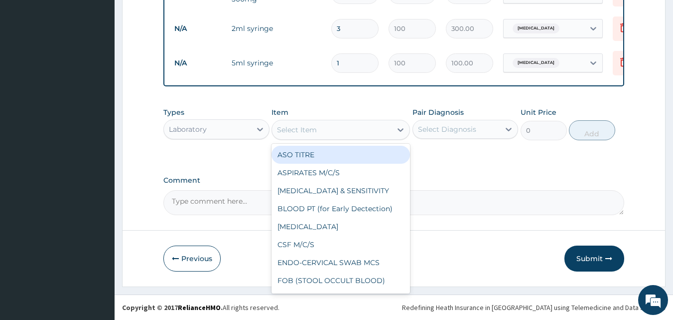
click at [400, 129] on icon at bounding box center [401, 130] width 10 height 10
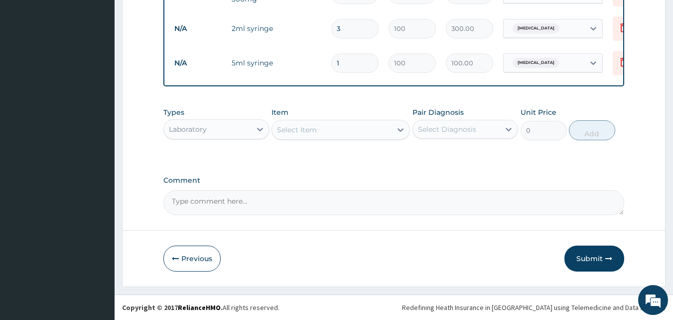
click at [400, 129] on icon at bounding box center [401, 130] width 10 height 10
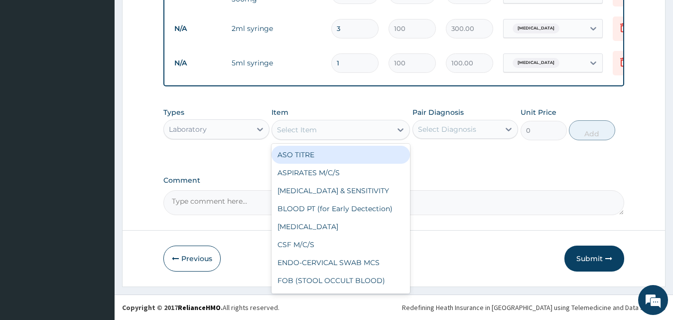
click at [400, 129] on icon at bounding box center [401, 130] width 10 height 10
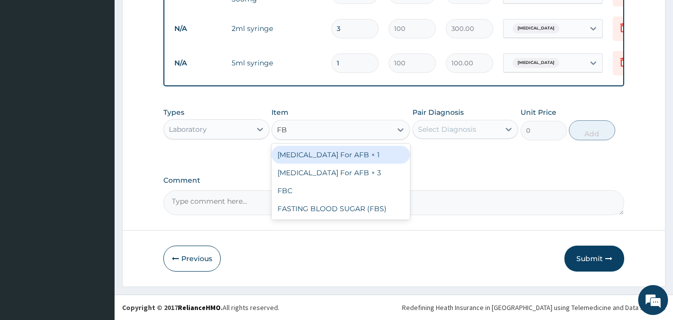
type input "FBC"
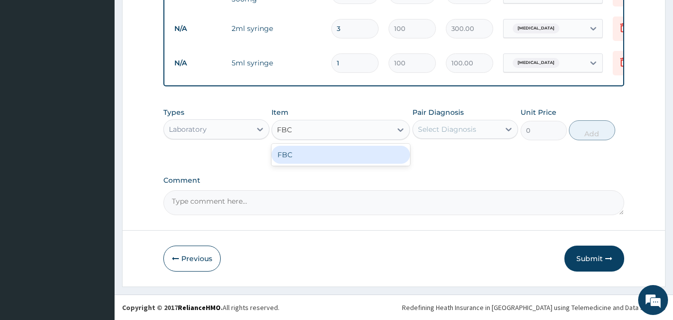
click at [334, 152] on div "FBC" at bounding box center [341, 155] width 139 height 18
type input "4000"
click at [507, 129] on icon at bounding box center [509, 129] width 6 height 3
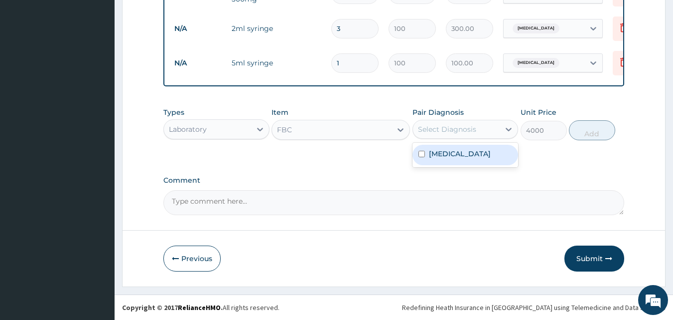
click at [483, 152] on label "[MEDICAL_DATA]" at bounding box center [460, 154] width 62 height 10
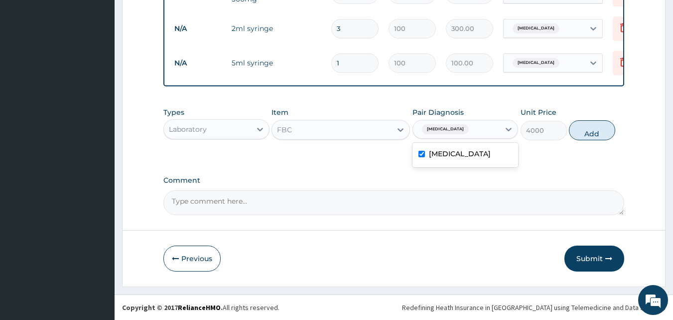
checkbox input "true"
click at [587, 128] on button "Add" at bounding box center [592, 130] width 46 height 20
type input "0"
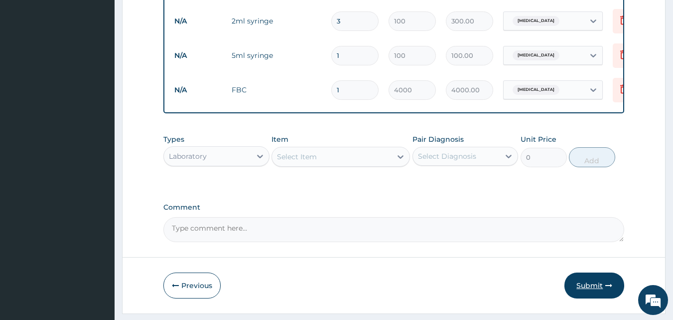
click at [585, 288] on button "Submit" at bounding box center [595, 285] width 60 height 26
